Goal: Task Accomplishment & Management: Use online tool/utility

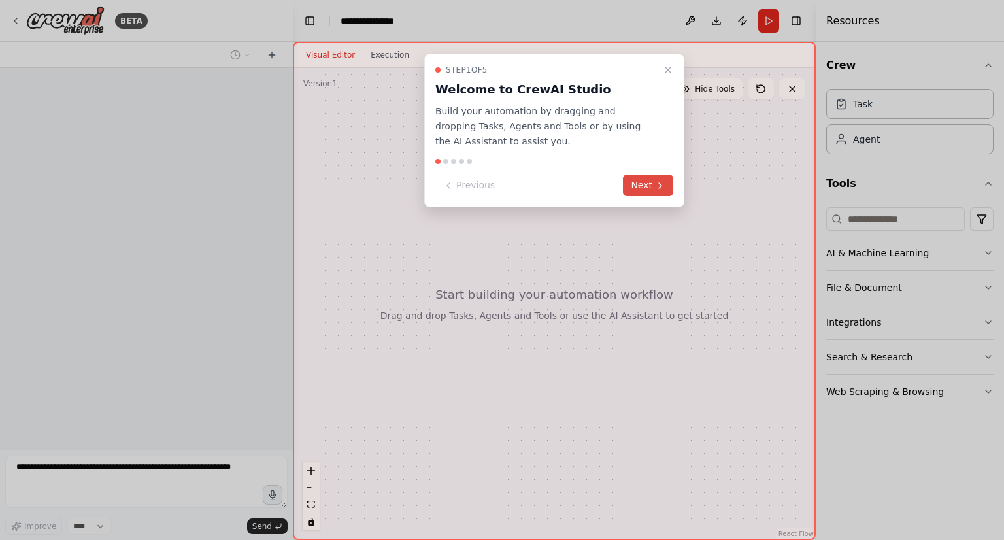
click at [650, 186] on button "Next" at bounding box center [648, 186] width 50 height 22
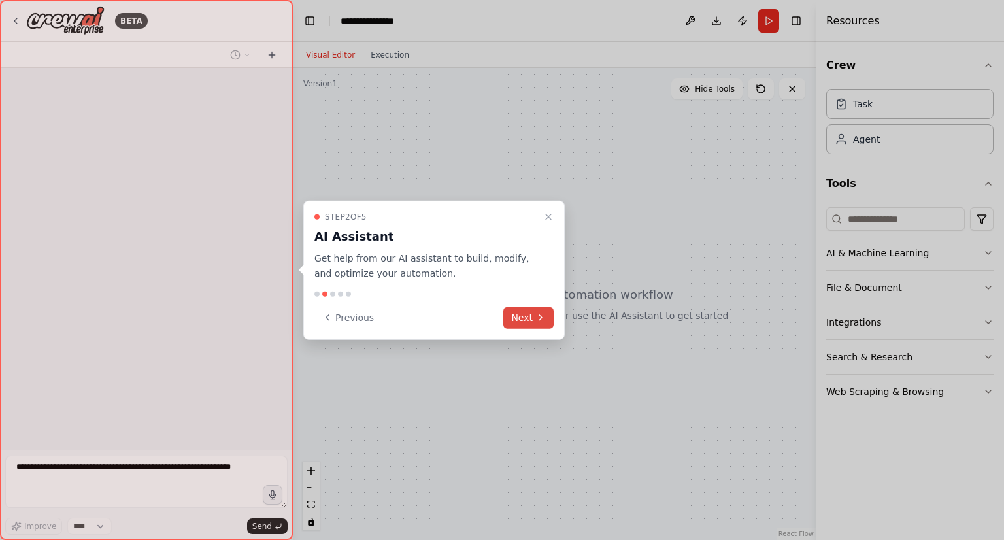
click at [537, 322] on icon at bounding box center [540, 317] width 10 height 10
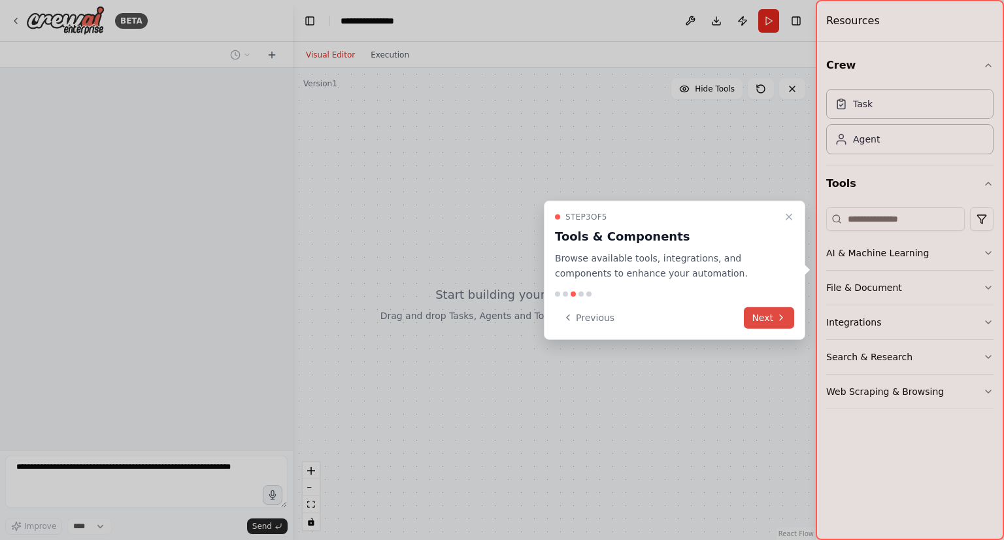
click at [759, 314] on button "Next" at bounding box center [769, 318] width 50 height 22
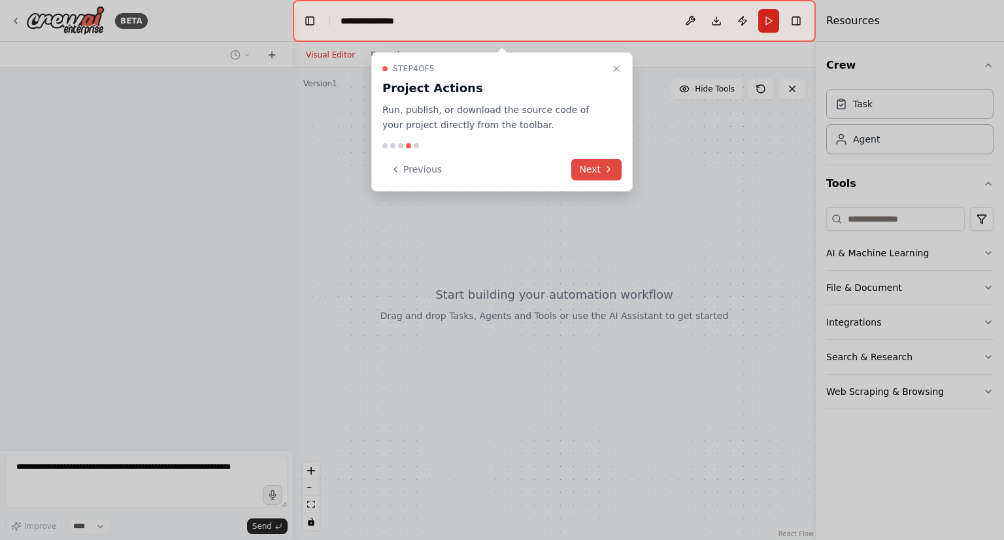
click at [603, 167] on button "Next" at bounding box center [596, 170] width 50 height 22
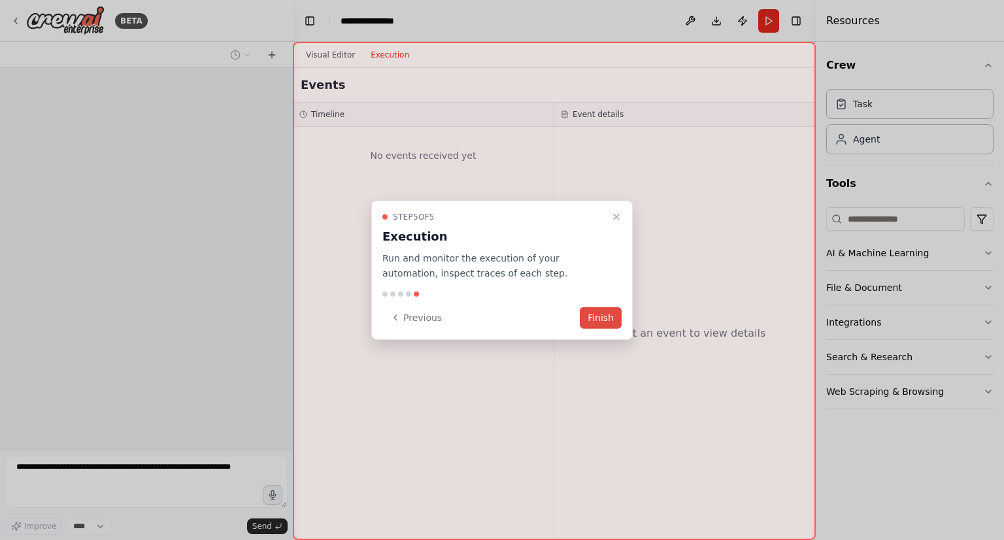
click at [604, 317] on button "Finish" at bounding box center [601, 318] width 42 height 22
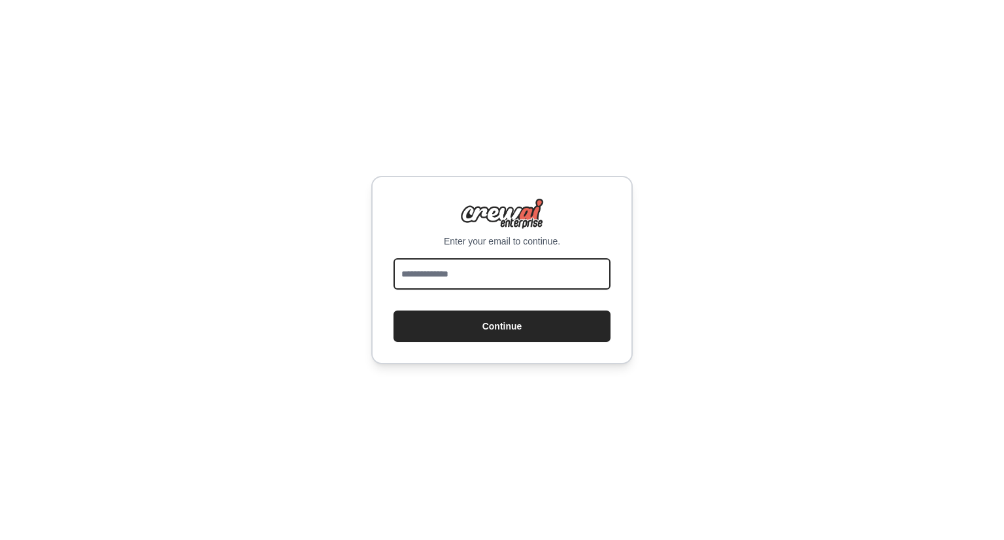
click at [541, 281] on input "email" at bounding box center [501, 273] width 217 height 31
type input "**********"
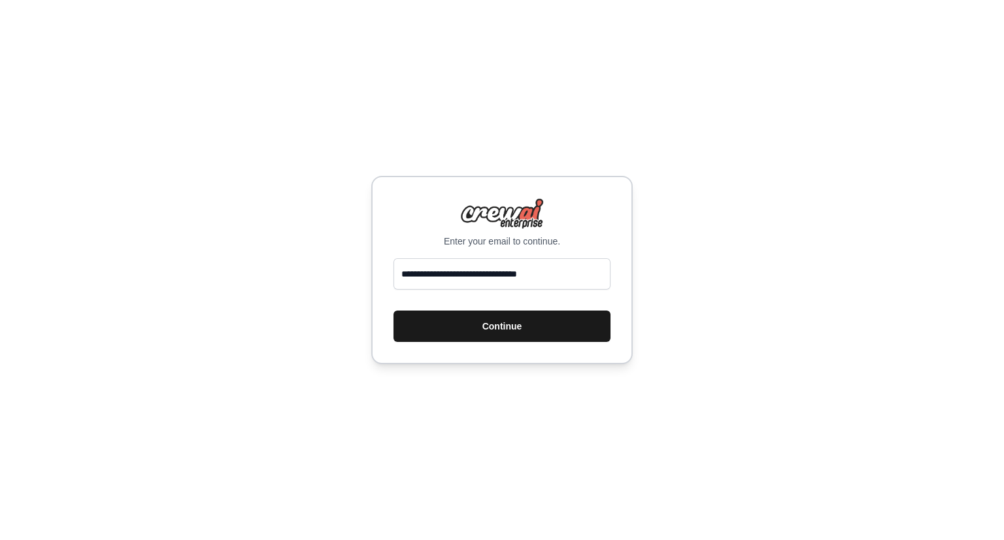
click at [556, 325] on button "Continue" at bounding box center [501, 325] width 217 height 31
click at [533, 332] on button "Continue" at bounding box center [501, 325] width 217 height 31
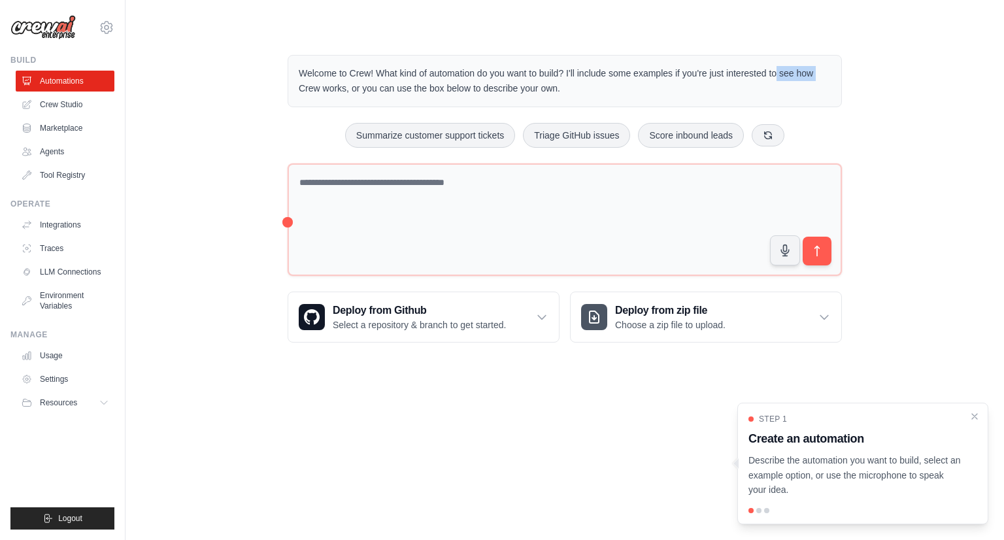
drag, startPoint x: 719, startPoint y: 22, endPoint x: 865, endPoint y: 58, distance: 150.9
click at [865, 58] on main "Welcome to Crew! What kind of automation do you want to build? I'll include som…" at bounding box center [564, 188] width 878 height 376
